Goal: Obtain resource: Download file/media

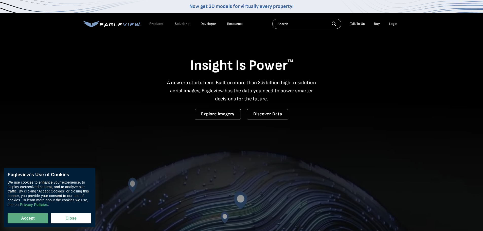
click at [393, 23] on div "Login" at bounding box center [393, 24] width 8 height 5
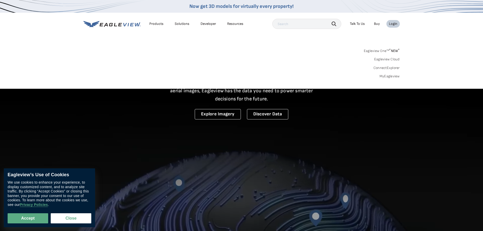
click at [395, 25] on div "Login" at bounding box center [393, 24] width 8 height 5
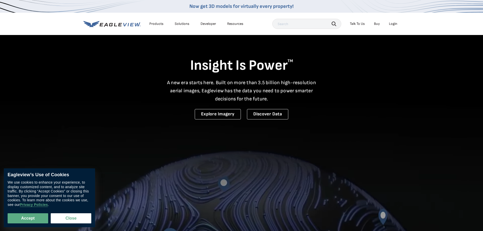
click at [395, 25] on div "Login" at bounding box center [393, 24] width 8 height 5
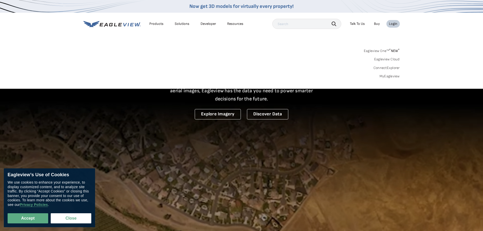
click at [397, 22] on div "Login" at bounding box center [393, 24] width 8 height 5
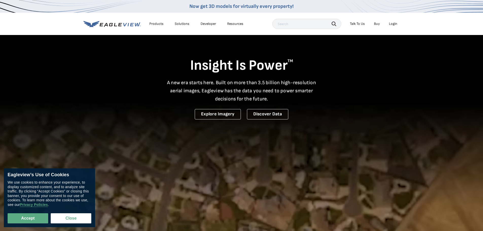
click at [397, 22] on div "Login" at bounding box center [393, 24] width 8 height 5
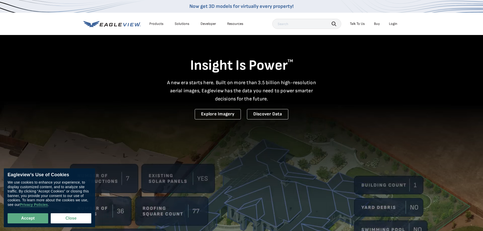
click at [393, 22] on div "Login" at bounding box center [393, 24] width 8 height 5
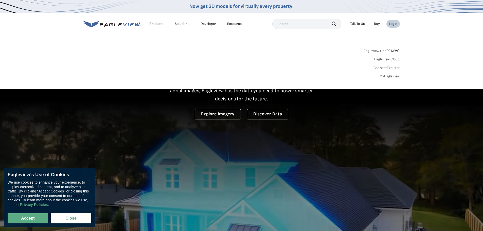
click at [394, 75] on link "MyEagleview" at bounding box center [389, 76] width 20 height 5
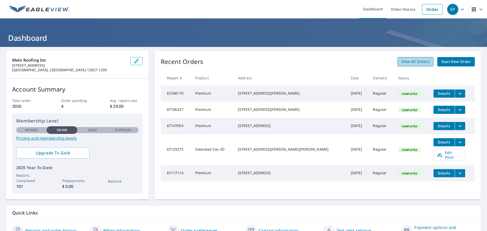
click at [417, 59] on span "View All Orders" at bounding box center [415, 62] width 28 height 6
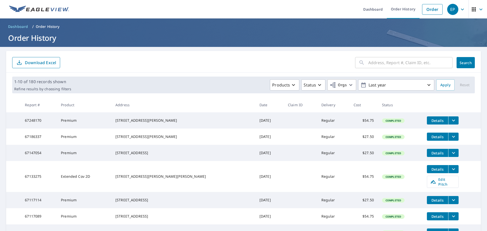
click at [381, 67] on input "text" at bounding box center [410, 63] width 84 height 14
type input "[STREET_ADDRESS]"
click button "Search" at bounding box center [465, 62] width 18 height 11
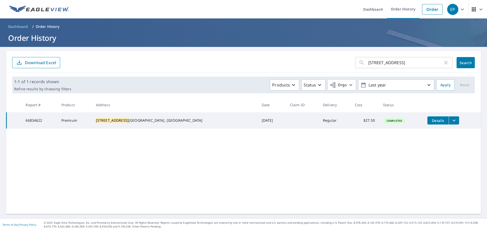
click at [50, 123] on td "66834622" at bounding box center [39, 120] width 35 height 16
click at [430, 121] on span "Details" at bounding box center [437, 120] width 15 height 5
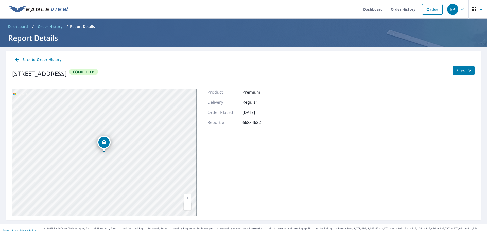
click at [39, 60] on span "Back to Order History" at bounding box center [37, 60] width 47 height 6
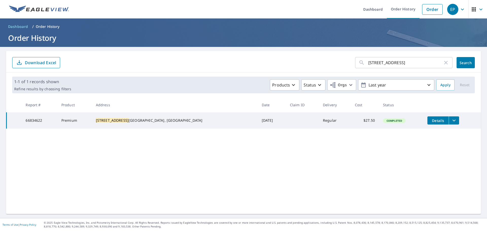
click at [451, 118] on icon "filesDropdownBtn-66834622" at bounding box center [454, 120] width 6 height 6
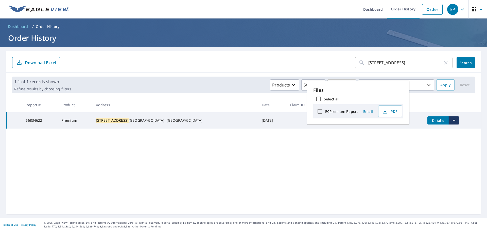
click at [451, 118] on icon "filesDropdownBtn-66834622" at bounding box center [454, 120] width 6 height 6
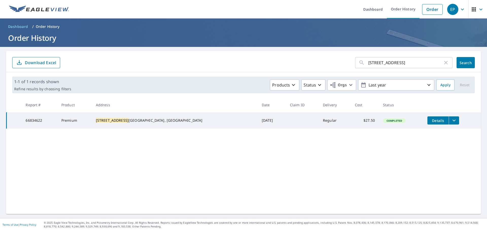
click at [49, 124] on td "66834622" at bounding box center [39, 120] width 35 height 16
click at [88, 124] on td "Premium" at bounding box center [74, 120] width 34 height 16
drag, startPoint x: 232, startPoint y: 126, endPoint x: 306, endPoint y: 129, distance: 74.1
click at [306, 128] on tr "66834622 Premium [STREET_ADDRESS] [DATE] Regular $27.50 Completed Details" at bounding box center [244, 120] width 474 height 16
click at [351, 116] on td "$27.50" at bounding box center [365, 120] width 28 height 16
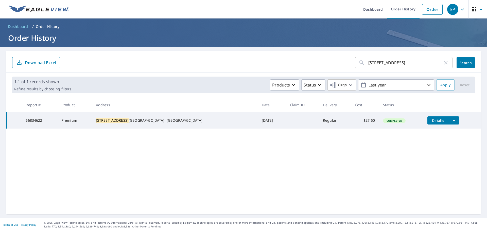
click at [430, 121] on span "Details" at bounding box center [437, 120] width 15 height 5
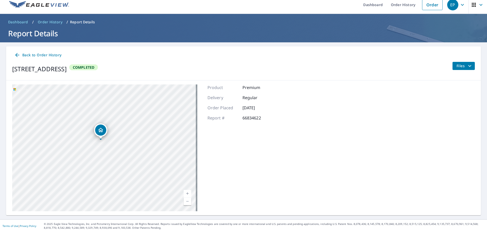
scroll to position [6, 0]
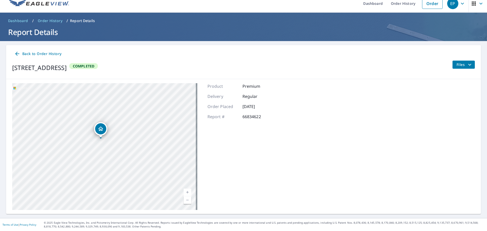
click at [459, 67] on span "Files" at bounding box center [464, 65] width 16 height 6
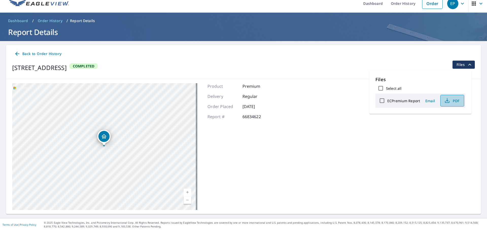
click at [453, 102] on span "PDF" at bounding box center [451, 101] width 16 height 6
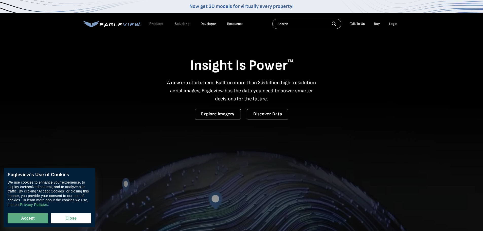
click at [391, 24] on div "Login" at bounding box center [393, 24] width 8 height 5
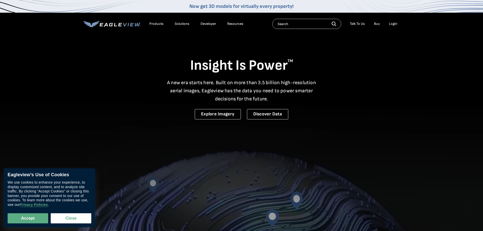
click at [394, 24] on div "Login" at bounding box center [393, 24] width 8 height 5
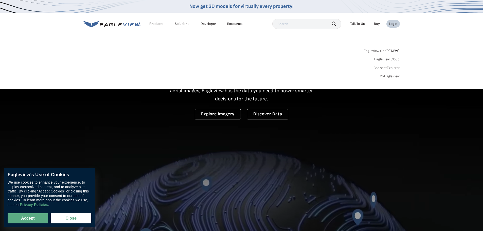
click at [391, 75] on link "MyEagleview" at bounding box center [389, 76] width 20 height 5
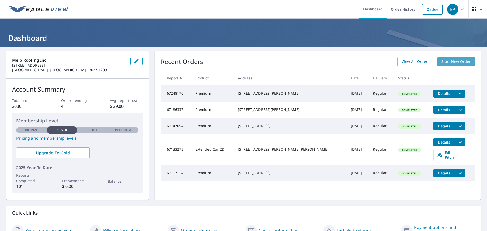
click at [451, 61] on span "Start New Order" at bounding box center [455, 62] width 29 height 6
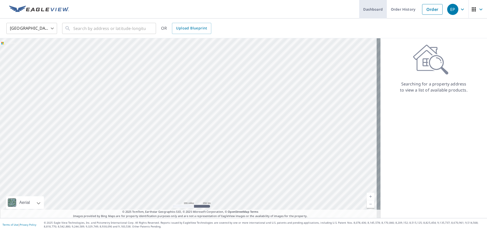
click at [378, 8] on link "Dashboard" at bounding box center [373, 9] width 28 height 19
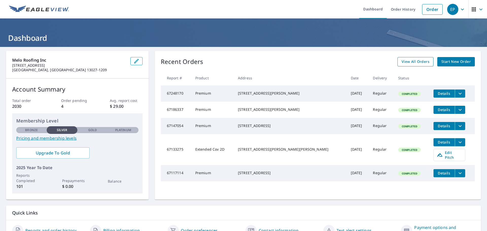
click at [412, 61] on span "View All Orders" at bounding box center [415, 62] width 28 height 6
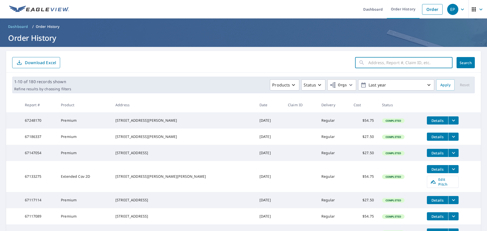
click at [392, 56] on input "text" at bounding box center [410, 63] width 84 height 14
type input "244 kingdon"
click button "Search" at bounding box center [465, 62] width 18 height 11
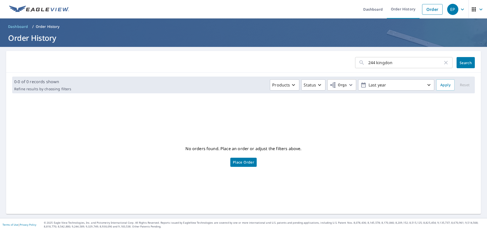
click at [400, 62] on input "244 kingdon" at bounding box center [405, 63] width 75 height 14
type input "244 kingdom"
click button "Search" at bounding box center [465, 62] width 18 height 11
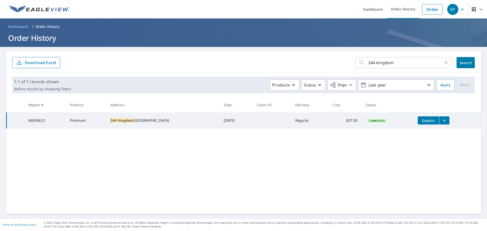
click at [425, 119] on span "Details" at bounding box center [427, 120] width 15 height 5
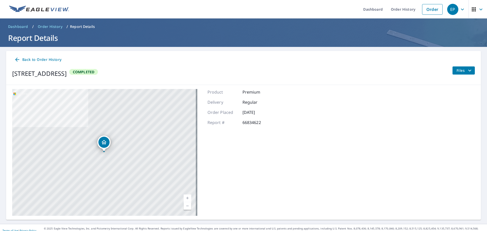
click at [462, 71] on span "Files" at bounding box center [464, 70] width 16 height 6
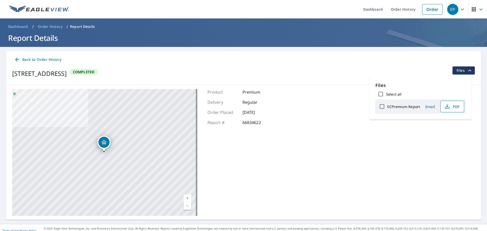
click at [458, 105] on span "PDF" at bounding box center [451, 106] width 16 height 6
